Goal: Task Accomplishment & Management: Use online tool/utility

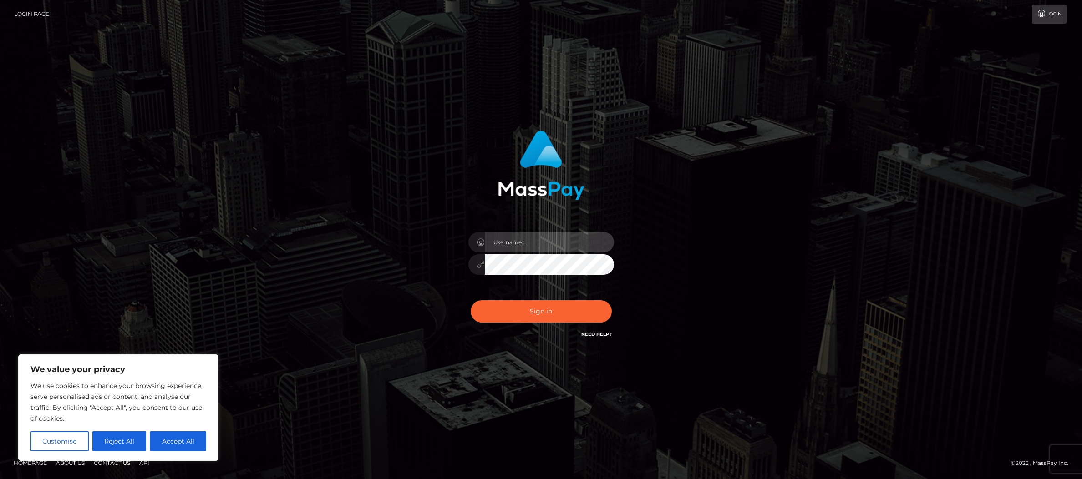
click at [548, 235] on input "text" at bounding box center [549, 242] width 129 height 20
type input "joren.winge"
click at [546, 302] on button "Sign in" at bounding box center [540, 311] width 141 height 22
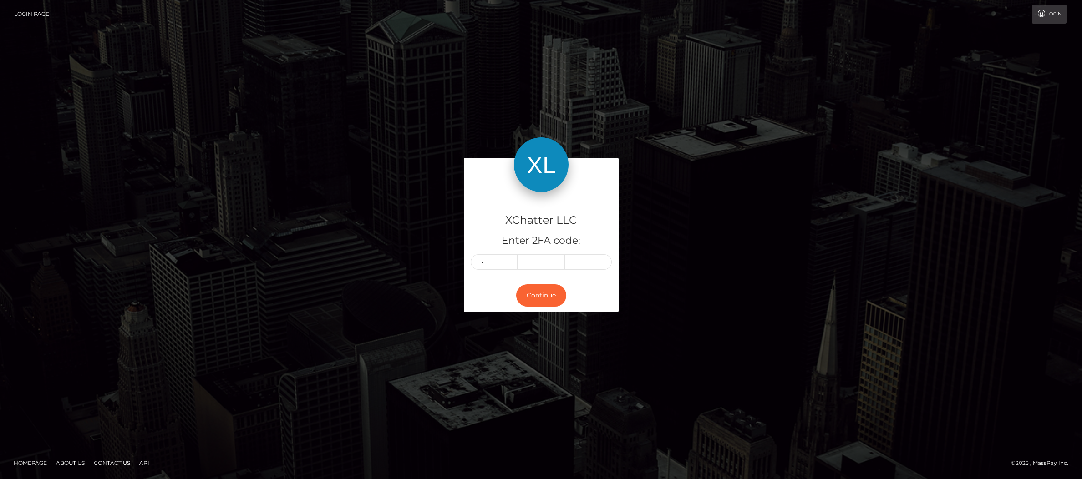
type input "6"
type input "0"
type input "4"
type input "2"
type input "8"
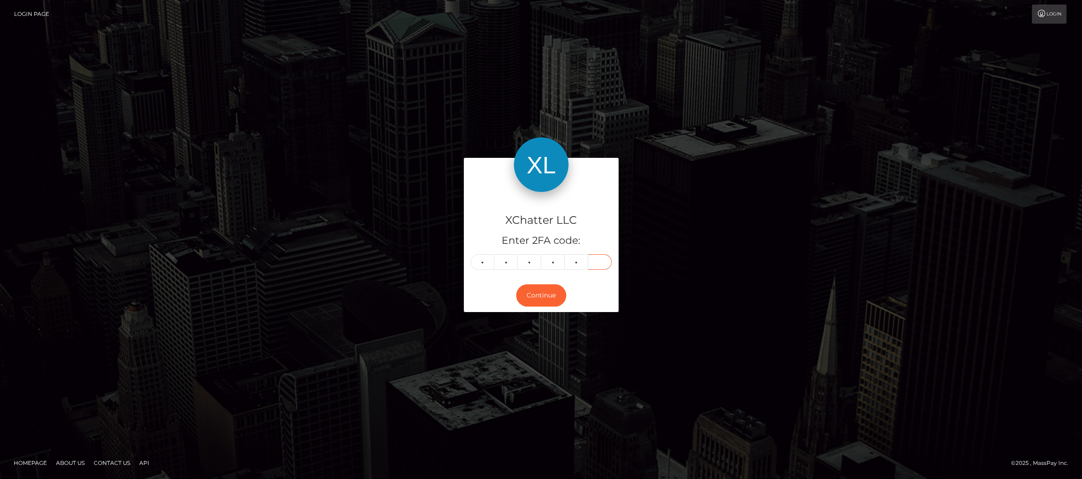
type input "0"
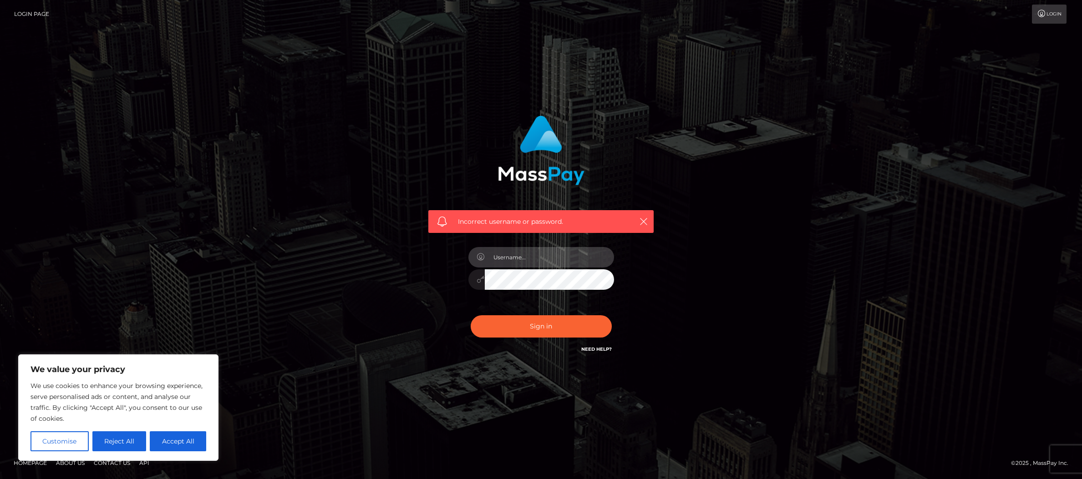
click at [551, 263] on input "text" at bounding box center [549, 257] width 129 height 20
type input "joren.winge"
click at [562, 325] on button "Sign in" at bounding box center [540, 326] width 141 height 22
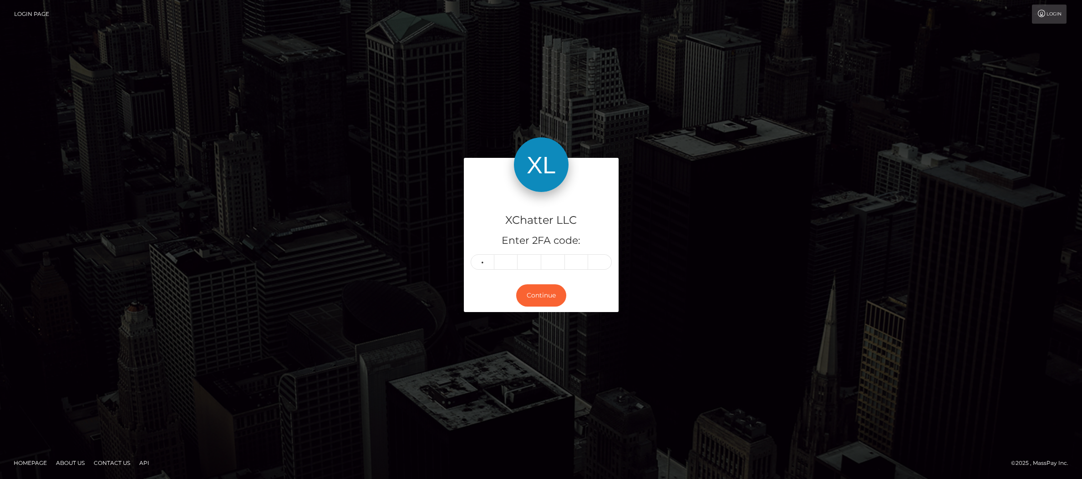
type input "1"
type input "5"
type input "1"
type input "0"
type input "2"
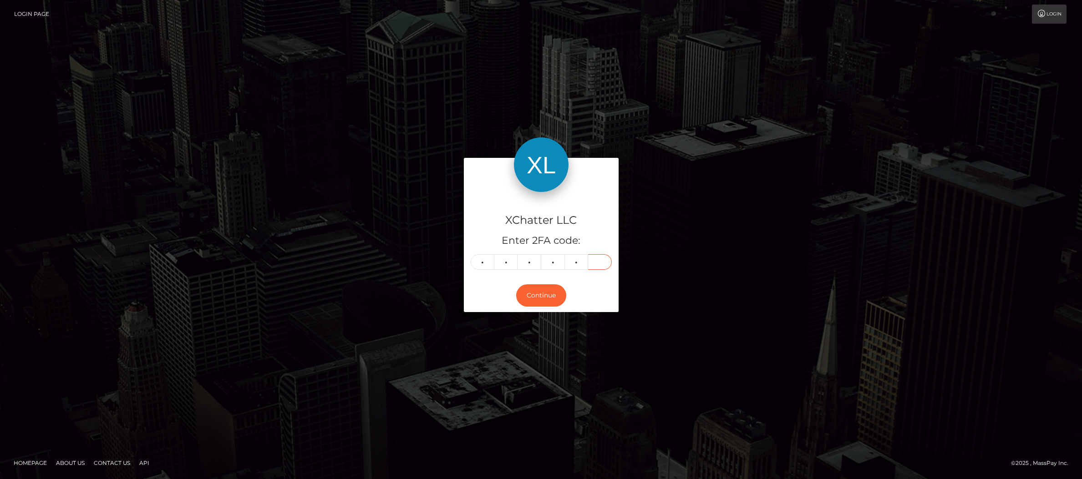
type input "5"
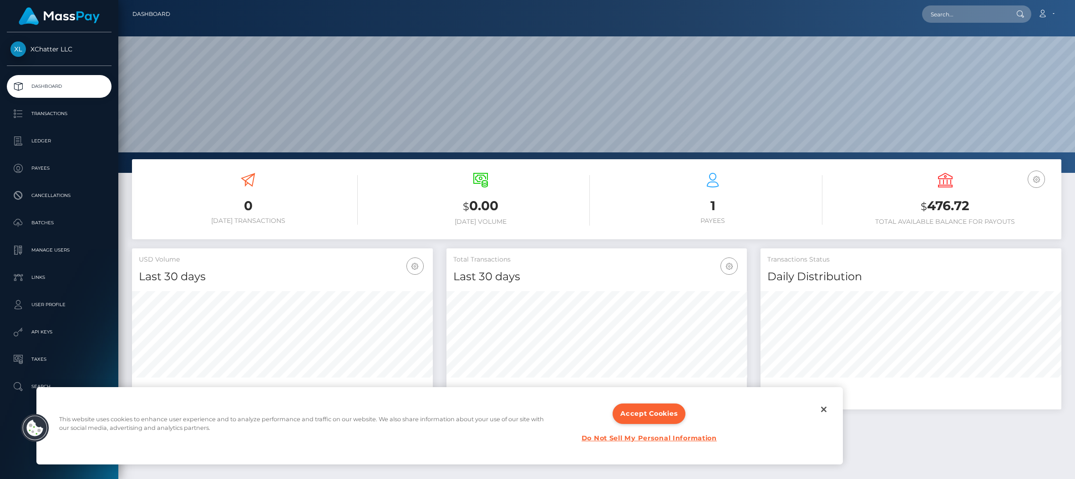
scroll to position [162, 300]
click at [657, 411] on button "Accept Cookies" at bounding box center [648, 414] width 73 height 20
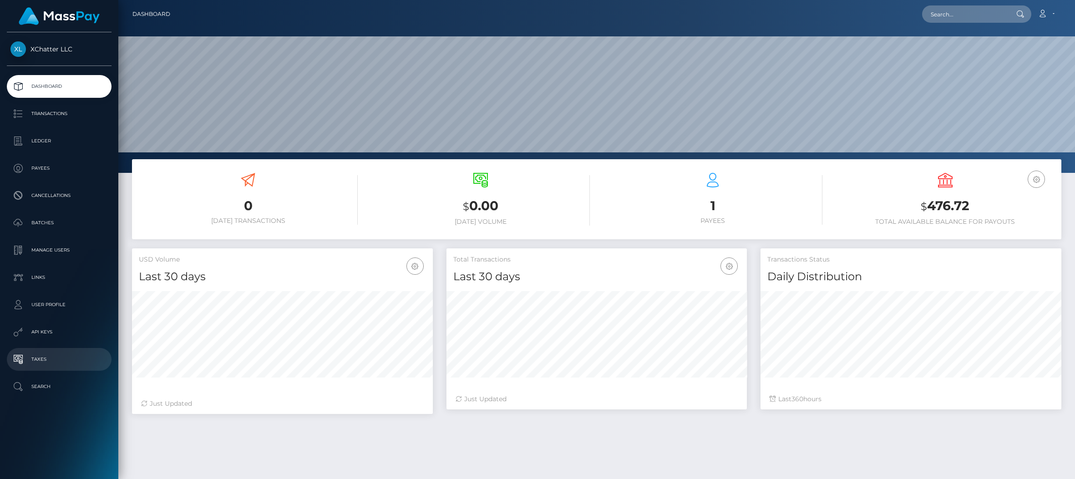
click at [45, 359] on p "Taxes" at bounding box center [58, 360] width 97 height 14
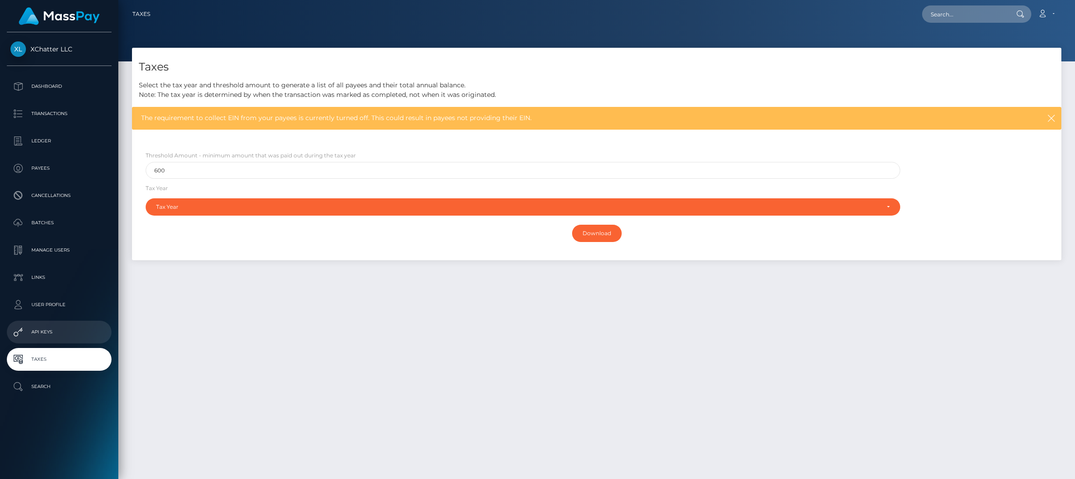
click at [55, 333] on p "API Keys" at bounding box center [58, 332] width 97 height 14
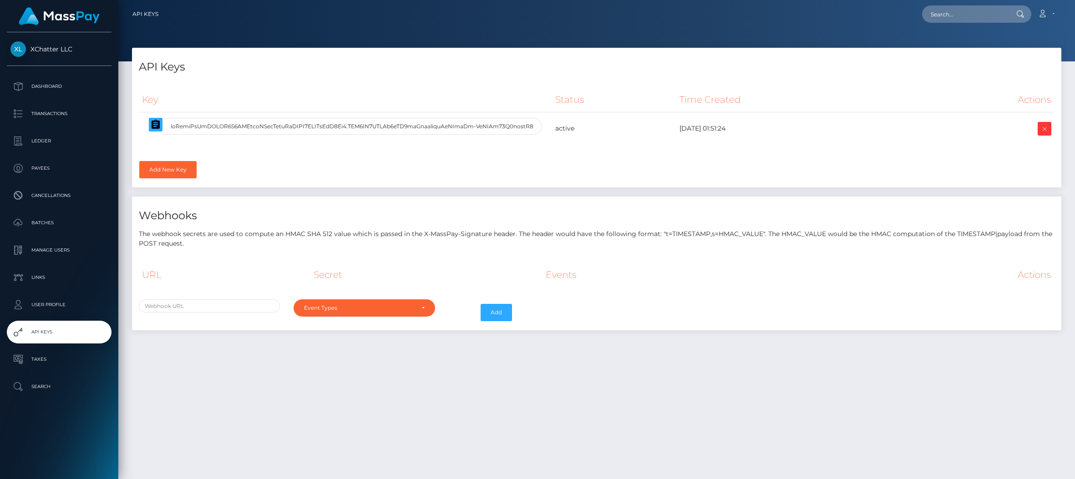
select select
click at [248, 172] on div "Key Status Time Created Actions" at bounding box center [596, 134] width 929 height 107
click at [411, 122] on input "text" at bounding box center [351, 126] width 379 height 17
